Goal: Information Seeking & Learning: Learn about a topic

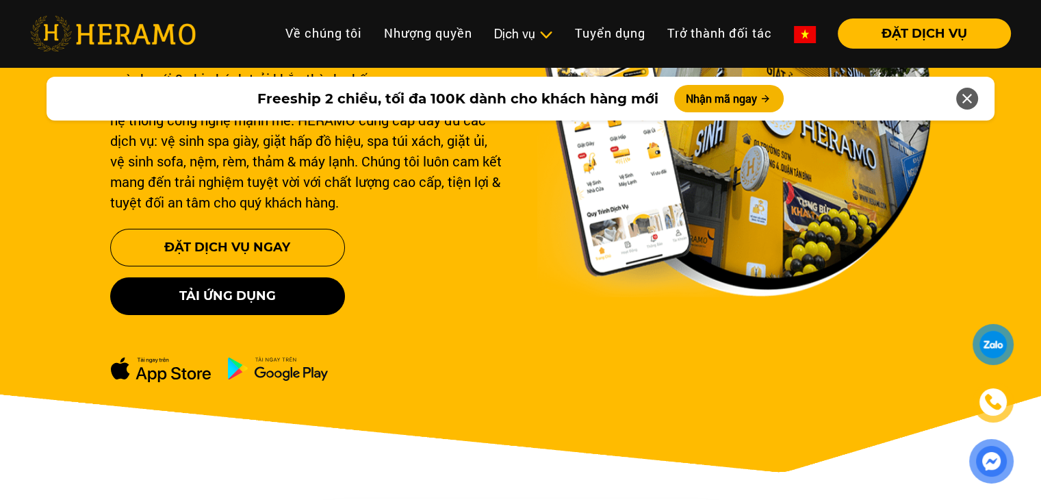
scroll to position [70, 0]
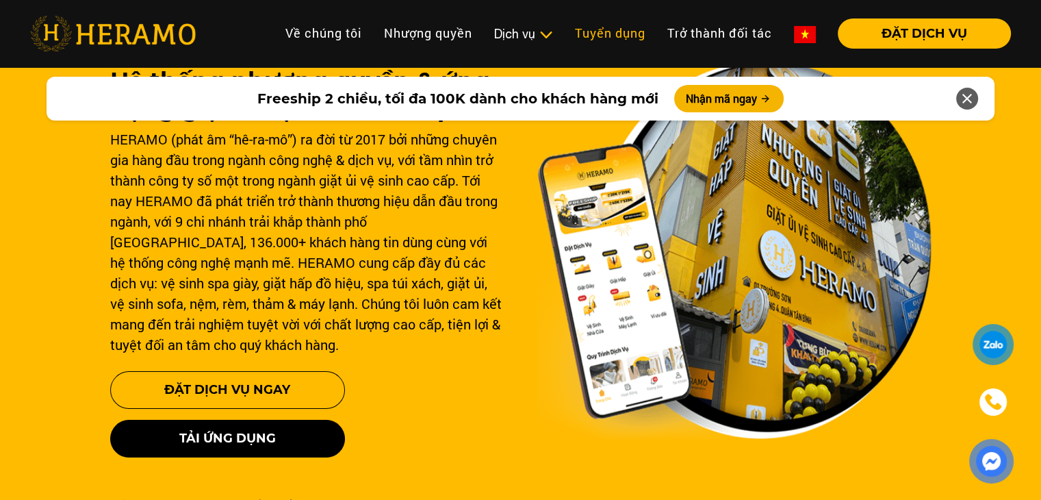
click at [640, 23] on link "Tuyển dụng" at bounding box center [610, 32] width 92 height 29
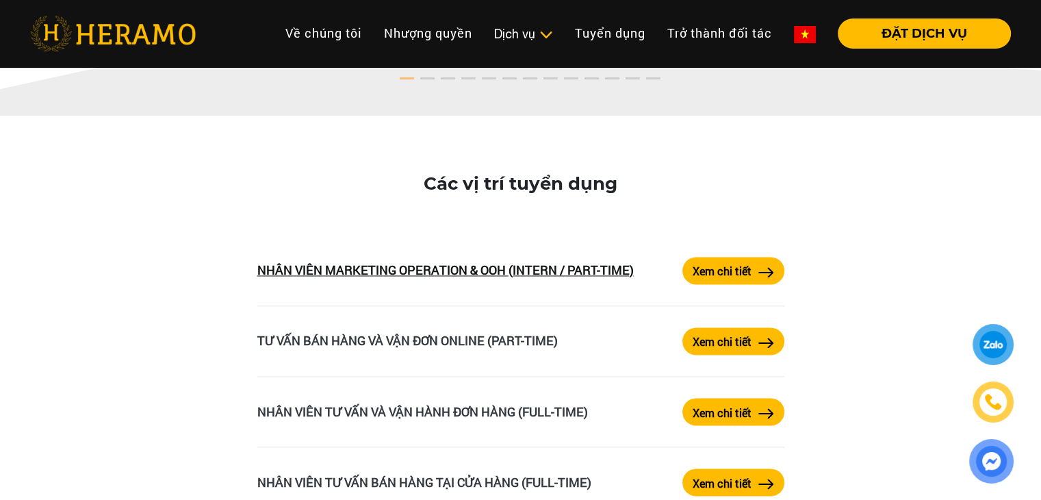
click at [569, 274] on link "NHÂN VIÊN MARKETING OPERATION & OOH (INTERN / PART-TIME)" at bounding box center [445, 269] width 376 height 16
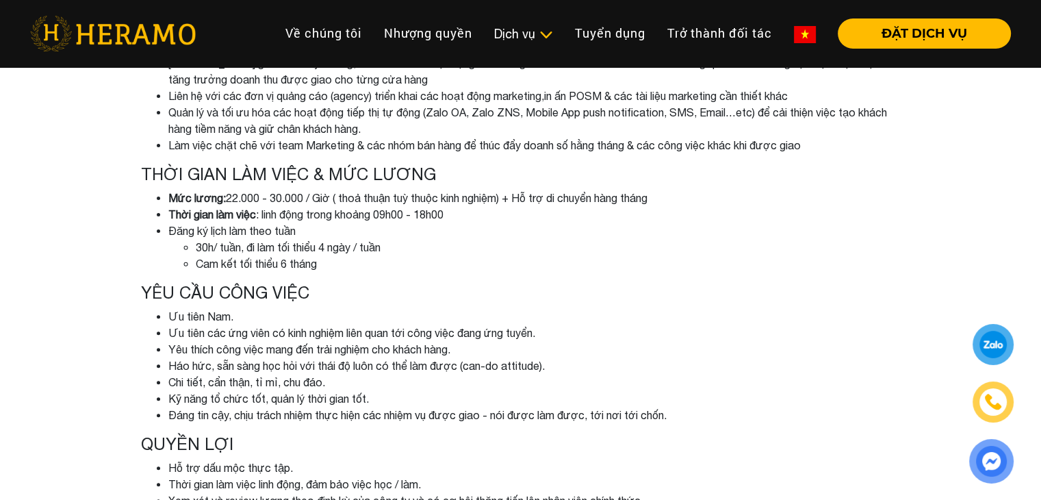
scroll to position [479, 0]
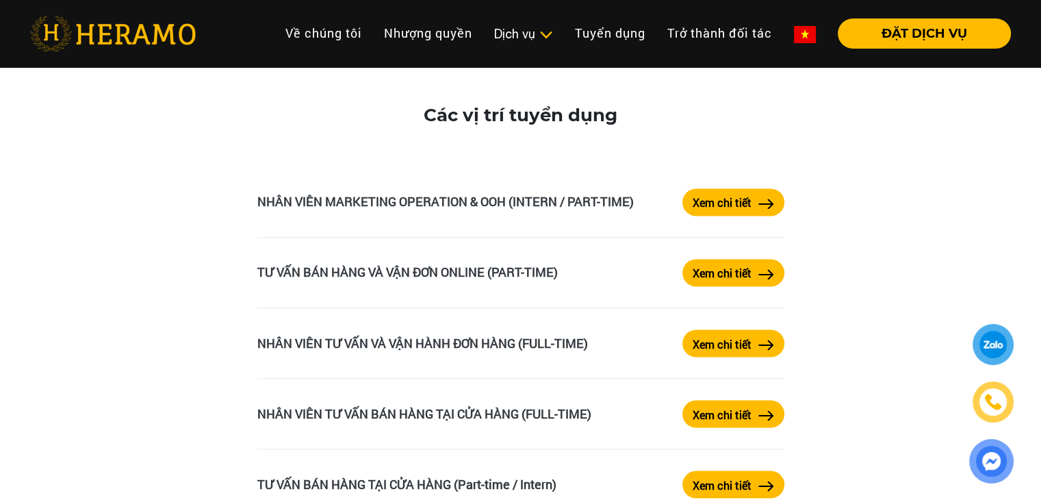
scroll to position [2327, 0]
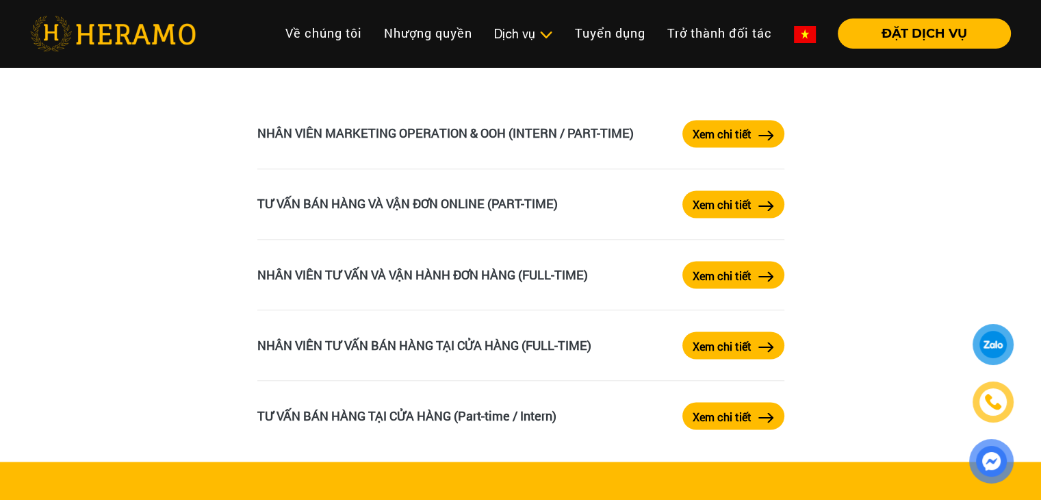
click at [701, 351] on label "Xem chi tiết" at bounding box center [721, 345] width 59 height 16
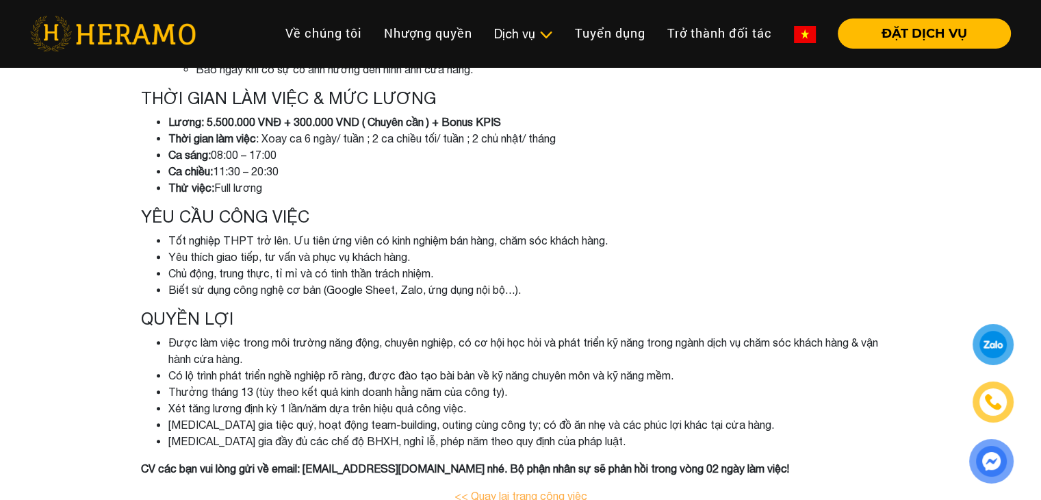
scroll to position [547, 0]
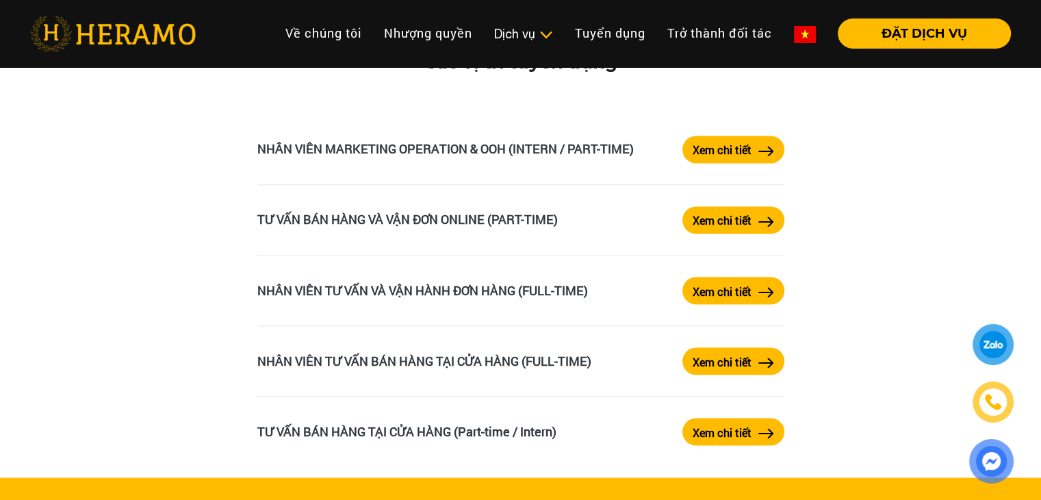
scroll to position [2327, 0]
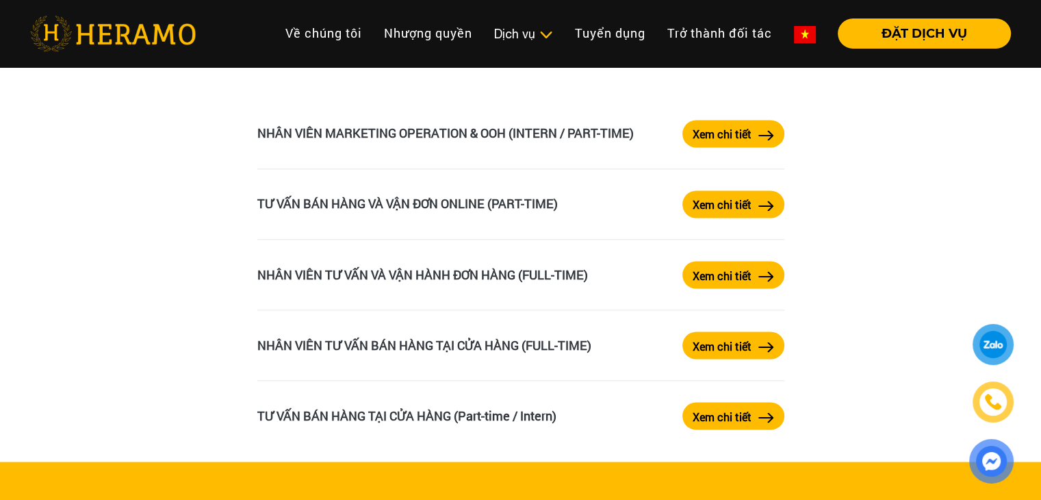
click at [716, 209] on label "Xem chi tiết" at bounding box center [721, 204] width 59 height 16
